Goal: Task Accomplishment & Management: Manage account settings

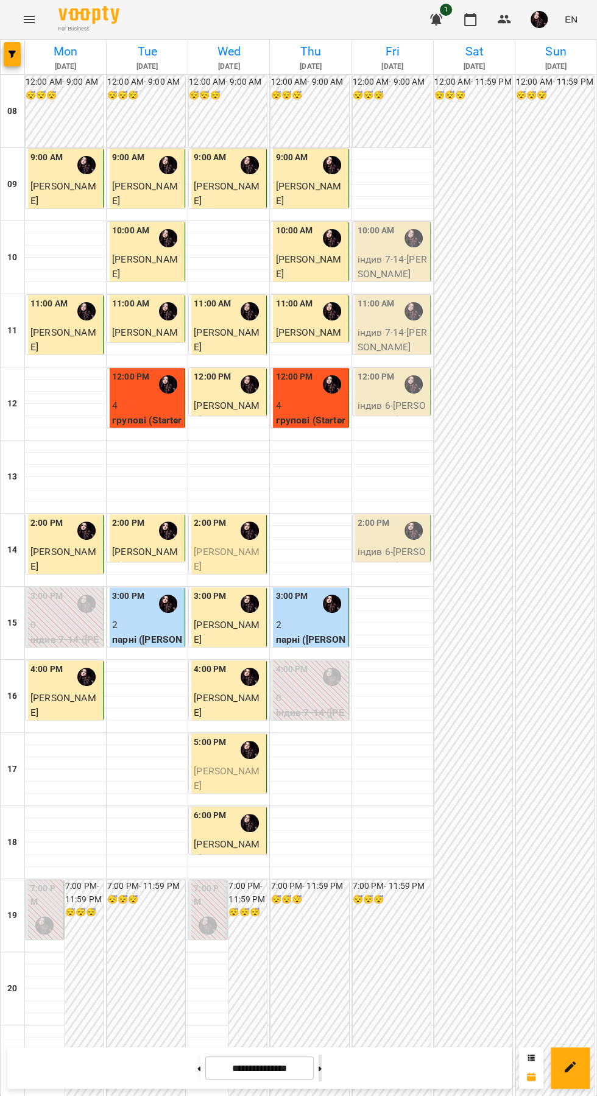
click at [322, 1068] on icon at bounding box center [320, 1068] width 3 height 4
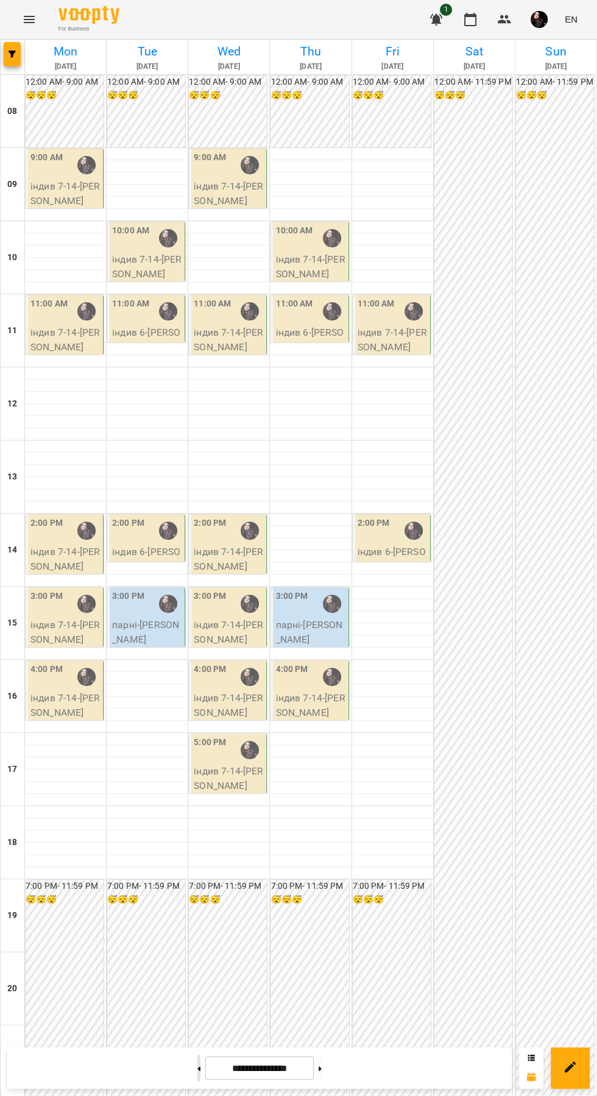
click at [198, 1068] on icon at bounding box center [199, 1068] width 3 height 4
type input "**********"
